Goal: Information Seeking & Learning: Learn about a topic

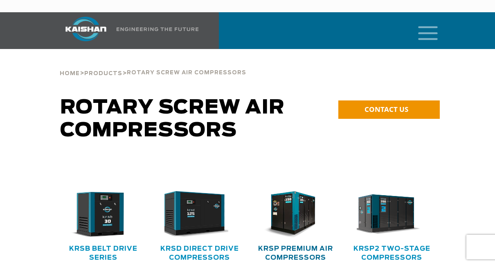
click at [293, 246] on link "KRSP Premium Air Compressors" at bounding box center [295, 254] width 75 height 16
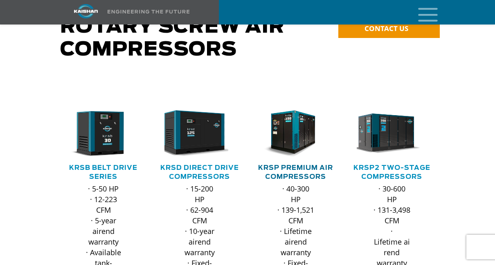
scroll to position [62, 0]
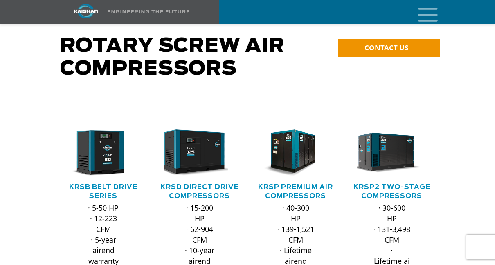
click at [438, 10] on icon "mobile menu" at bounding box center [428, 13] width 26 height 25
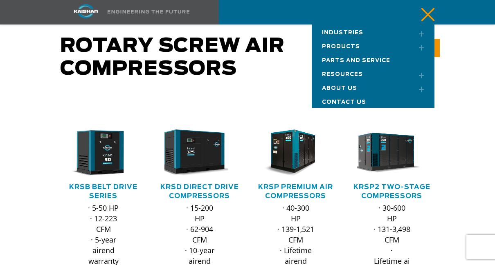
click at [426, 47] on link "Toggle submenu" at bounding box center [418, 47] width 20 height 18
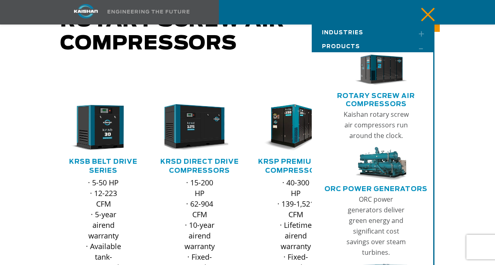
scroll to position [88, 0]
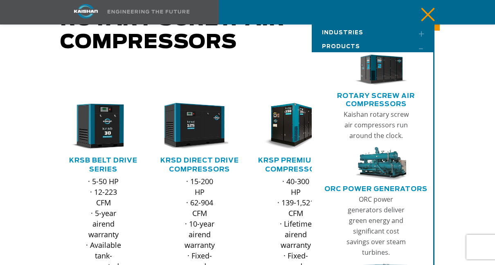
click at [381, 97] on link "Rotary Screw Air Compressors" at bounding box center [376, 100] width 112 height 17
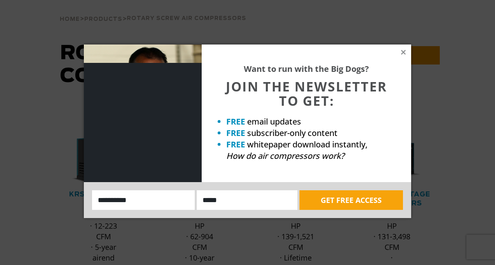
scroll to position [0, 0]
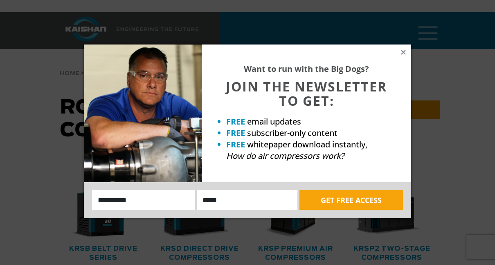
click at [400, 57] on div "Want to run with the Big Dogs? JOIN THE NEWSLETTER TO GET: FREE email updates F…" at bounding box center [306, 114] width 209 height 138
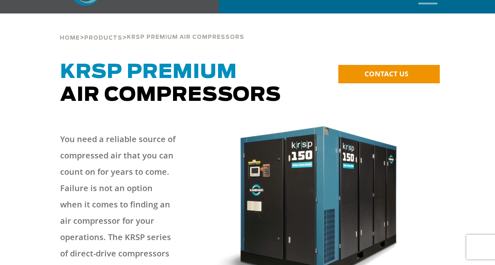
scroll to position [36, 0]
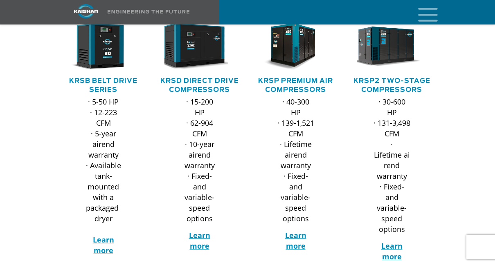
scroll to position [179, 0]
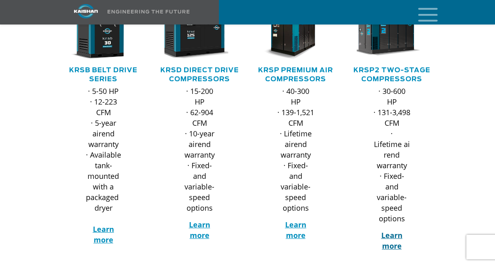
click at [400, 231] on strong "Learn more" at bounding box center [391, 241] width 21 height 20
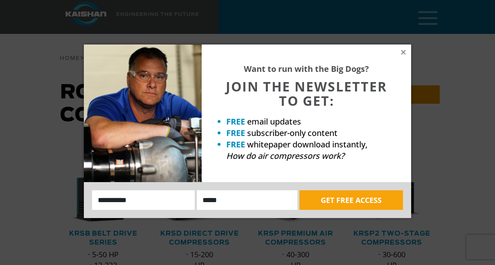
scroll to position [0, 0]
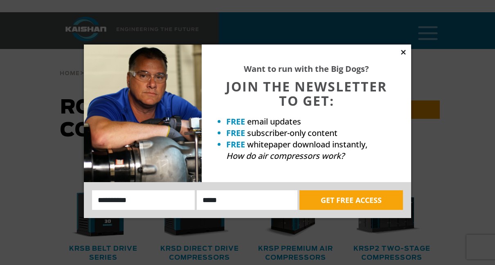
click at [405, 54] on icon at bounding box center [403, 52] width 4 height 4
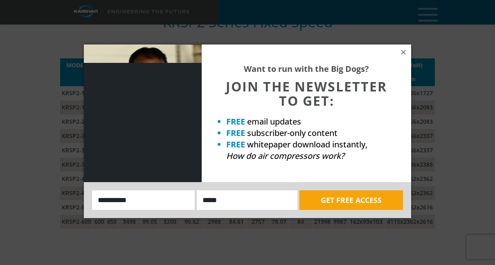
scroll to position [1514, 0]
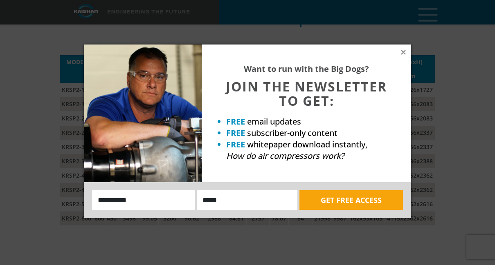
click at [401, 58] on div "Want to run with the Big Dogs? JOIN THE NEWSLETTER TO GET: FREE email updates F…" at bounding box center [306, 114] width 209 height 138
click at [407, 53] on icon at bounding box center [403, 52] width 7 height 7
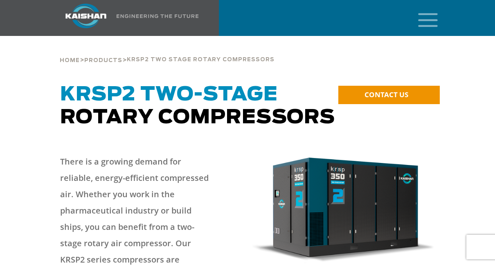
scroll to position [18, 0]
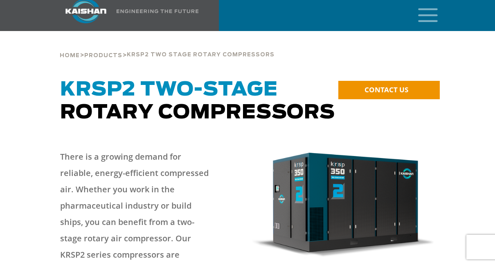
click at [395, 204] on img at bounding box center [343, 206] width 182 height 106
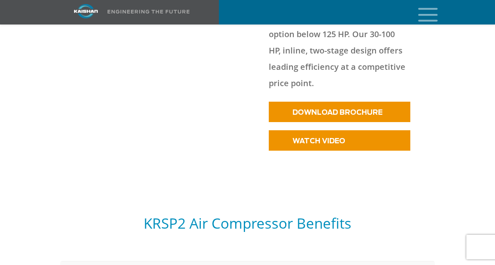
scroll to position [537, 0]
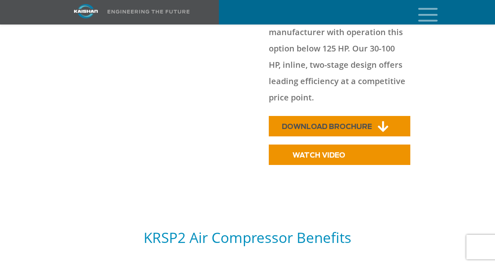
click at [380, 121] on icon at bounding box center [383, 127] width 11 height 12
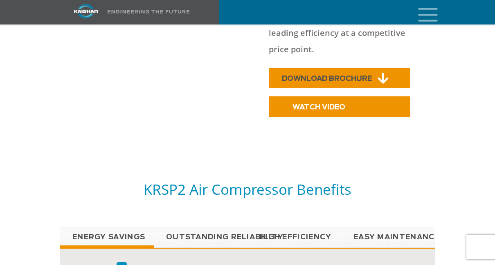
scroll to position [600, 0]
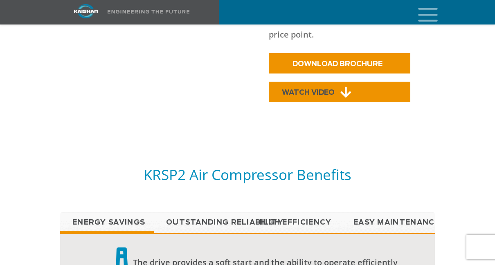
click at [375, 87] on link "WATCH VIDEO" at bounding box center [340, 92] width 142 height 20
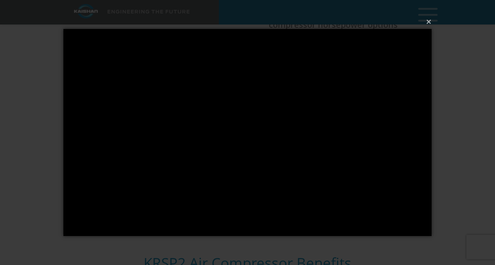
scroll to position [512, 0]
click at [431, 23] on button "×" at bounding box center [250, 22] width 368 height 18
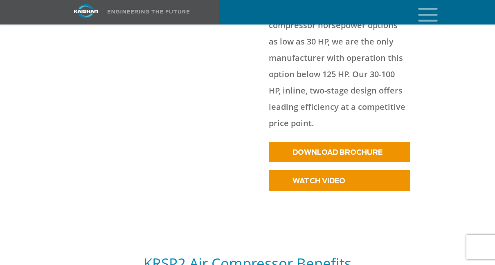
click at [426, 22] on icon "mobile menu" at bounding box center [428, 13] width 26 height 25
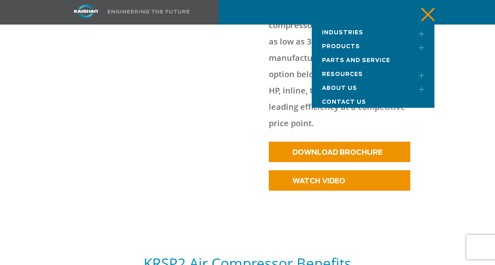
click at [465, 103] on div at bounding box center [247, 29] width 455 height 368
